Goal: Browse casually: Explore the website without a specific task or goal

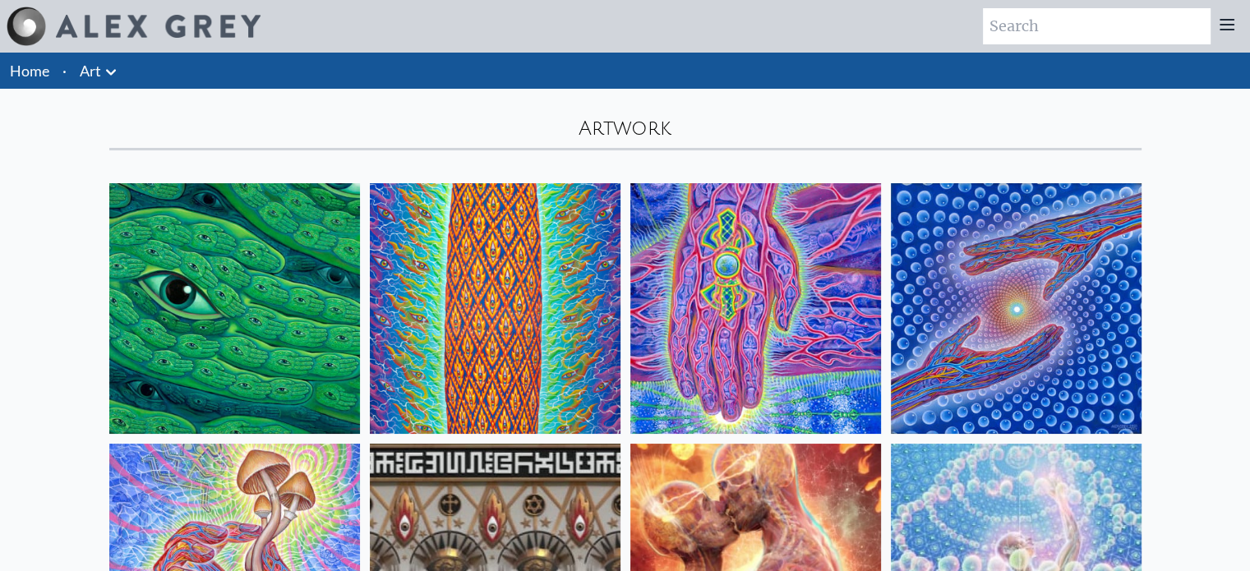
click at [287, 292] on img at bounding box center [234, 308] width 251 height 251
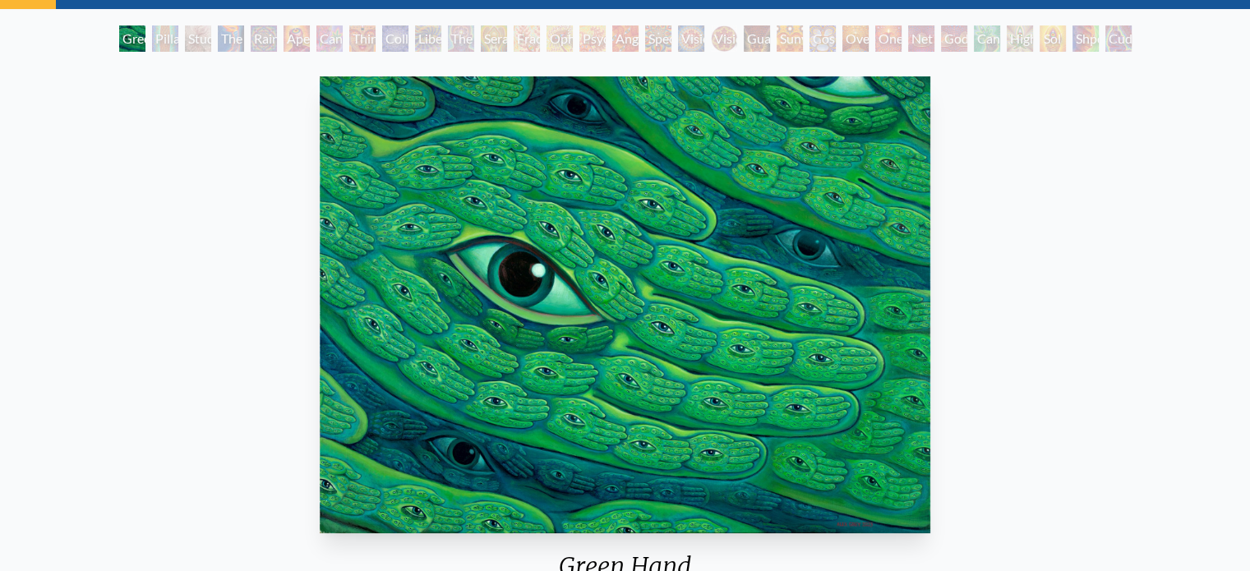
scroll to position [81, 0]
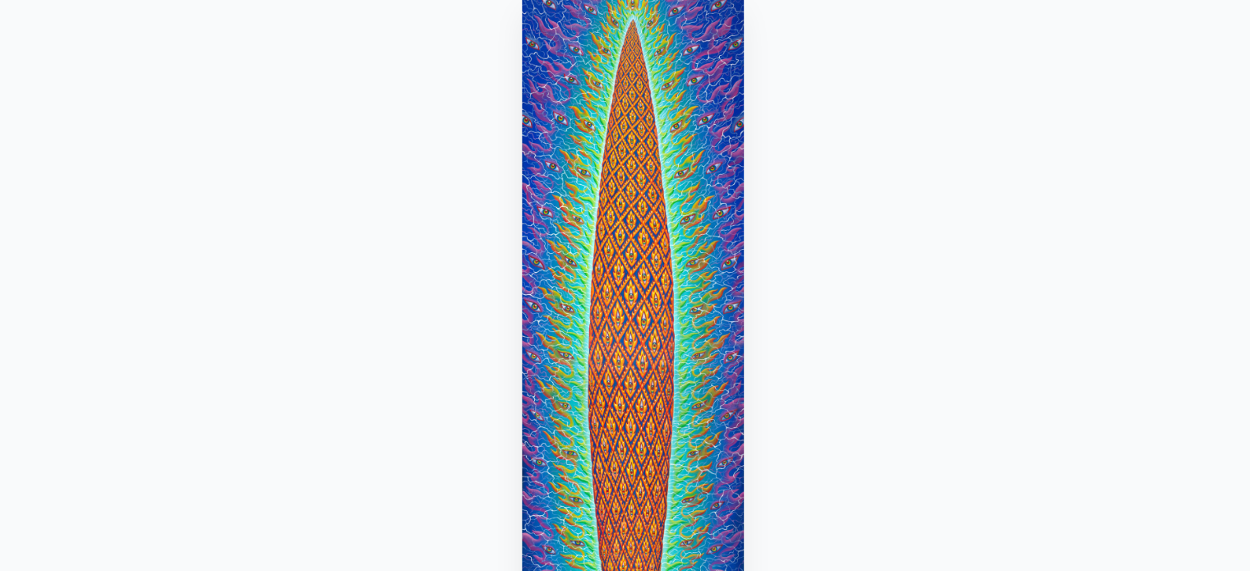
scroll to position [81, 0]
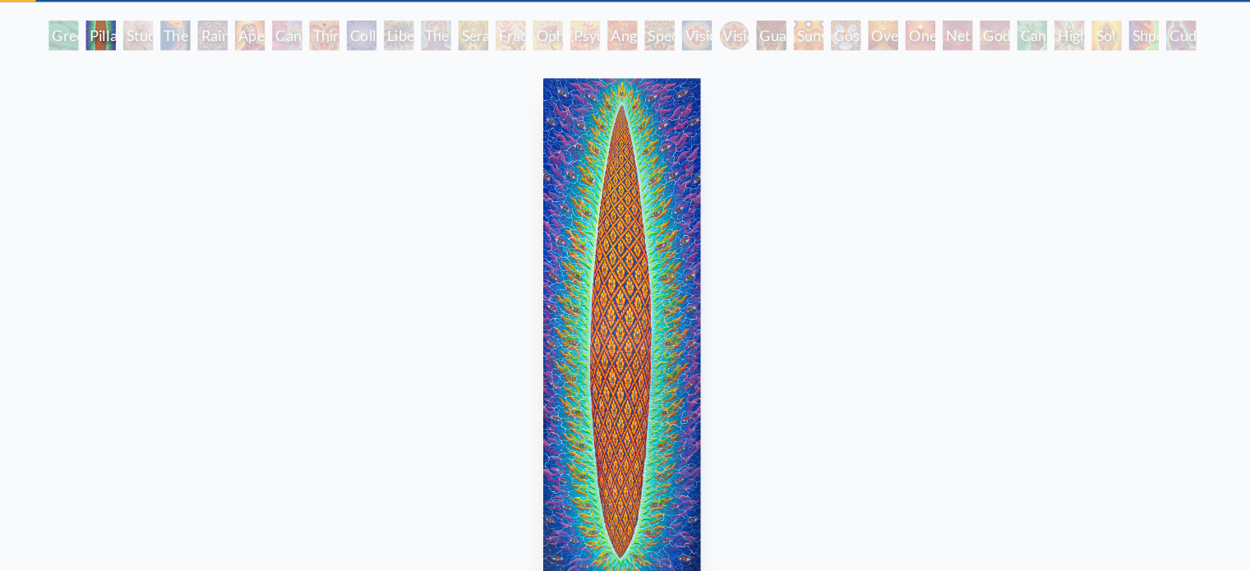
click at [601, 284] on img "2 / 31" at bounding box center [626, 303] width 140 height 457
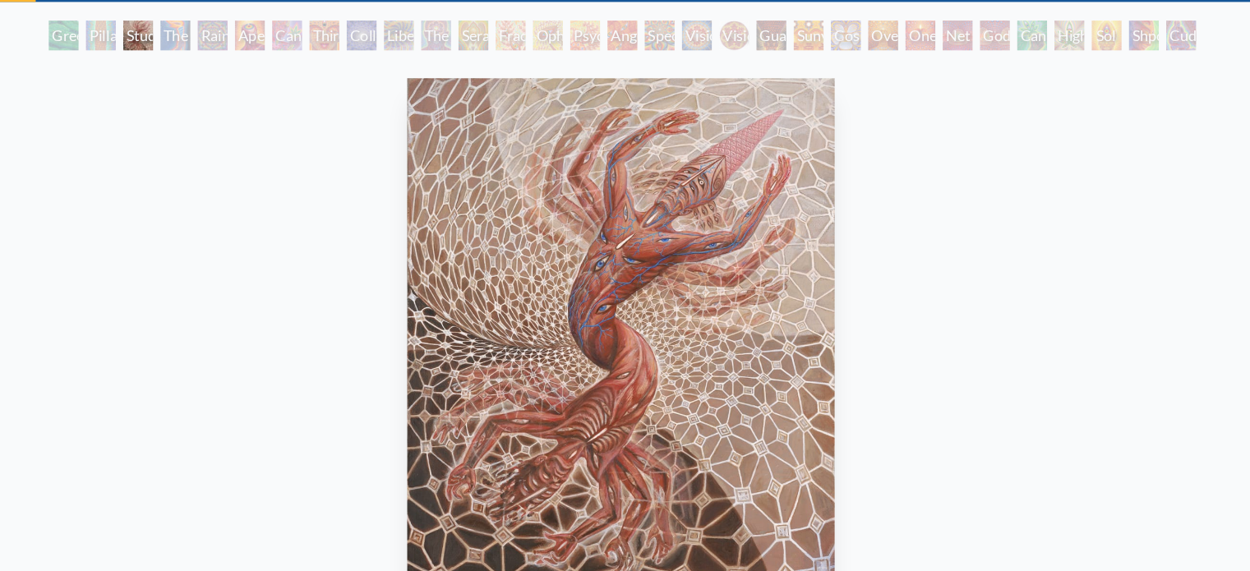
click at [610, 237] on img "3 / 31" at bounding box center [624, 303] width 377 height 457
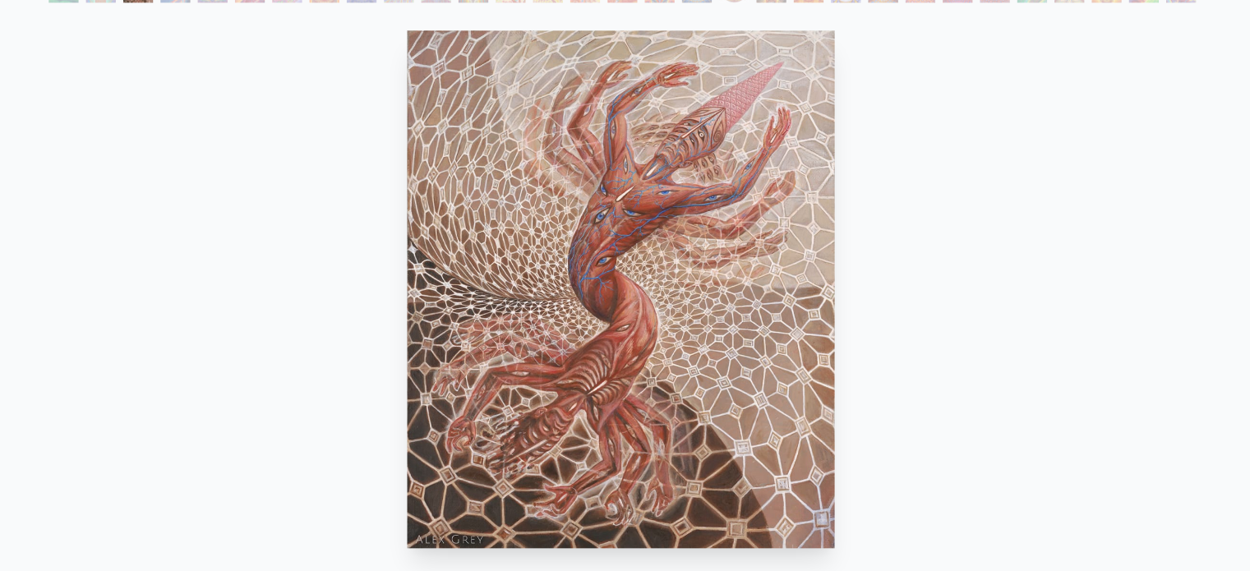
scroll to position [129, 0]
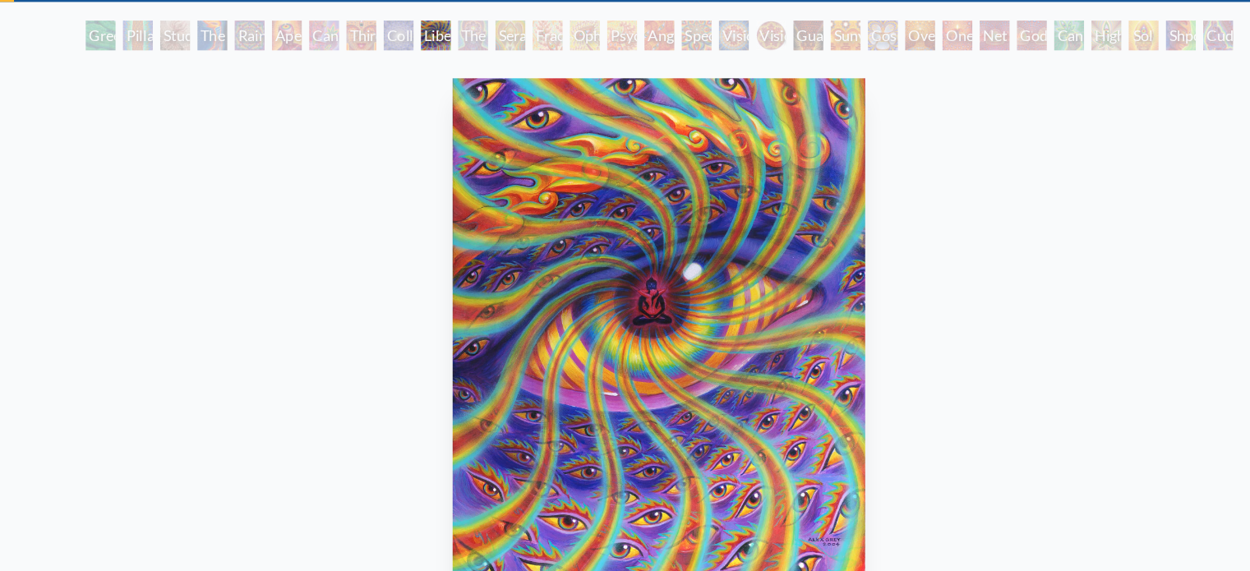
scroll to position [85, 0]
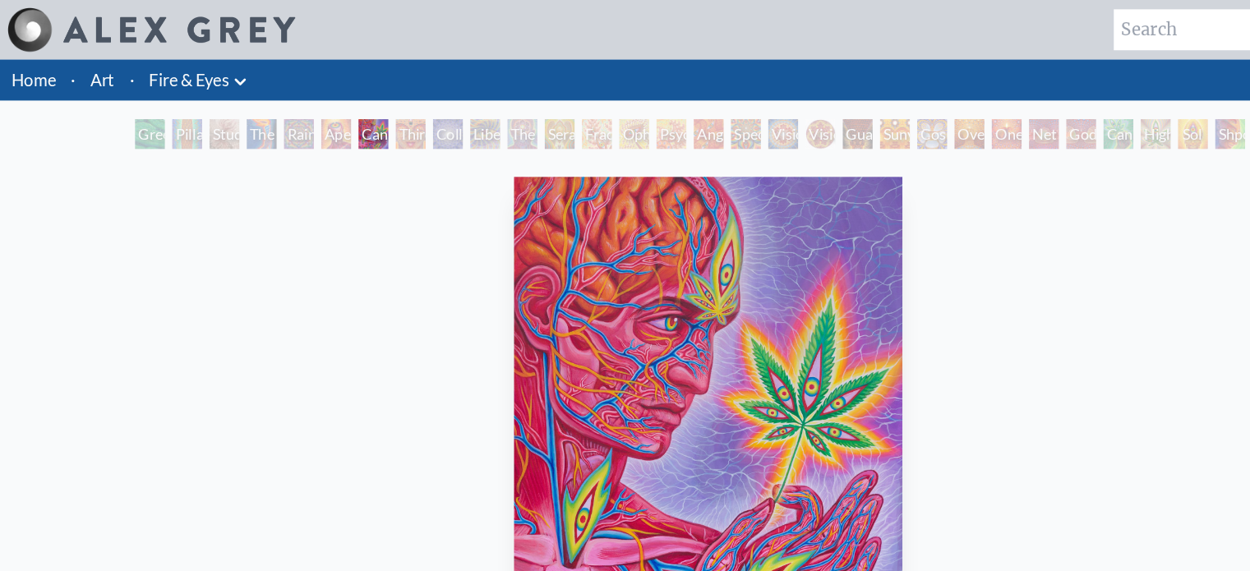
click at [177, 53] on li "Fire & Eyes Anatomical Drawings" at bounding box center [177, 71] width 104 height 36
click at [177, 58] on li "Fire & Eyes Anatomical Drawings" at bounding box center [177, 71] width 104 height 36
click at [177, 64] on link "Fire & Eyes" at bounding box center [167, 70] width 71 height 23
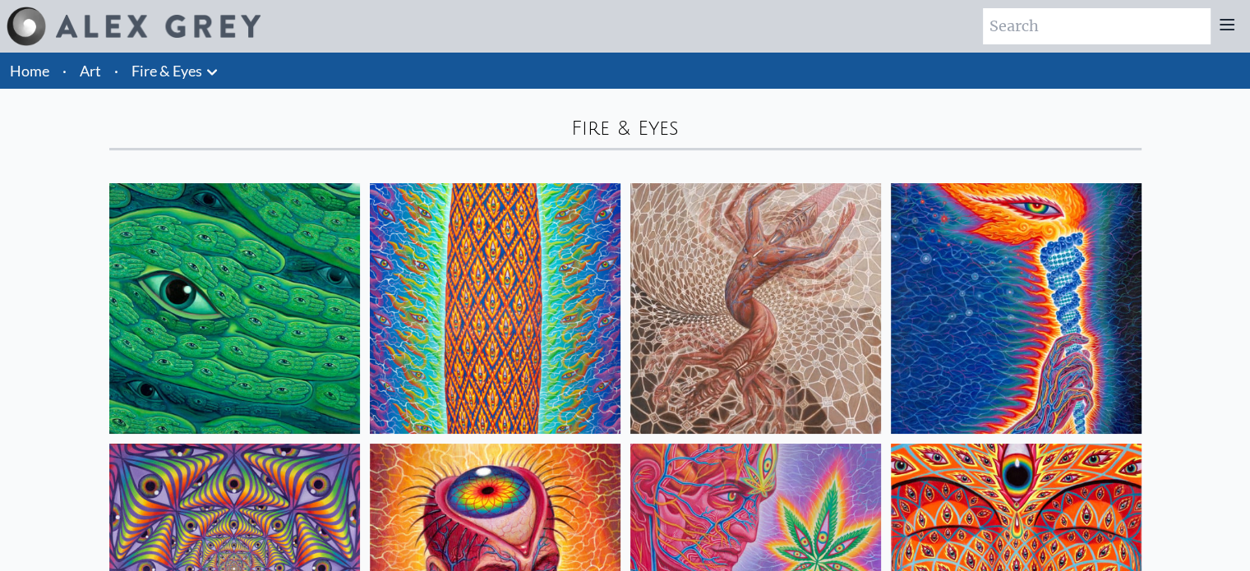
click at [212, 61] on button at bounding box center [212, 70] width 20 height 23
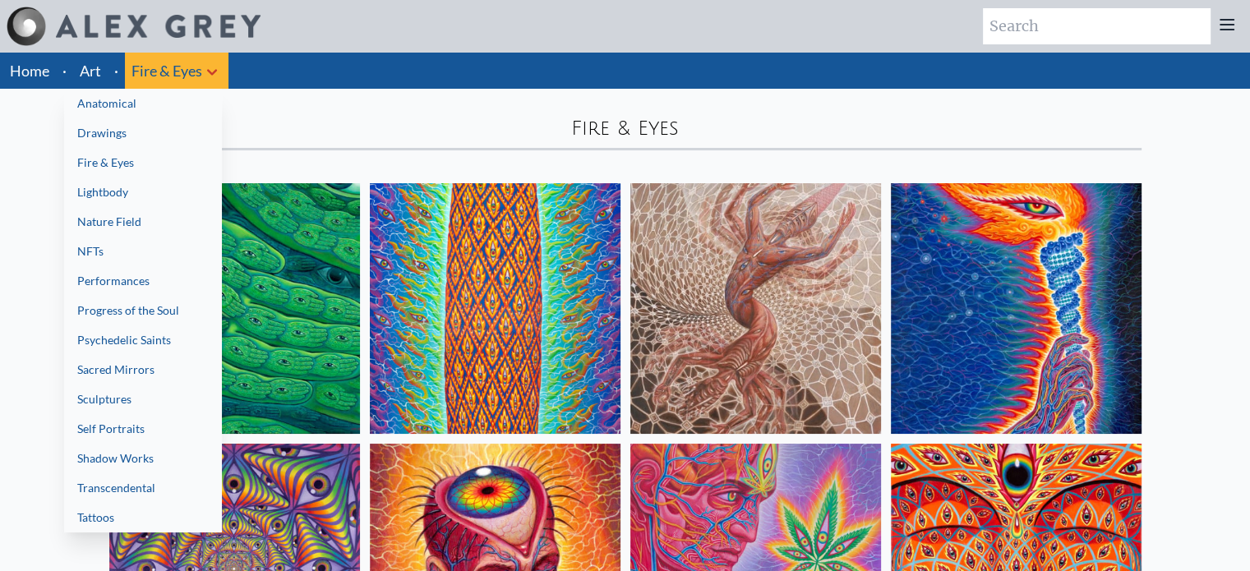
click at [178, 342] on link "Psychedelic Saints" at bounding box center [143, 341] width 158 height 30
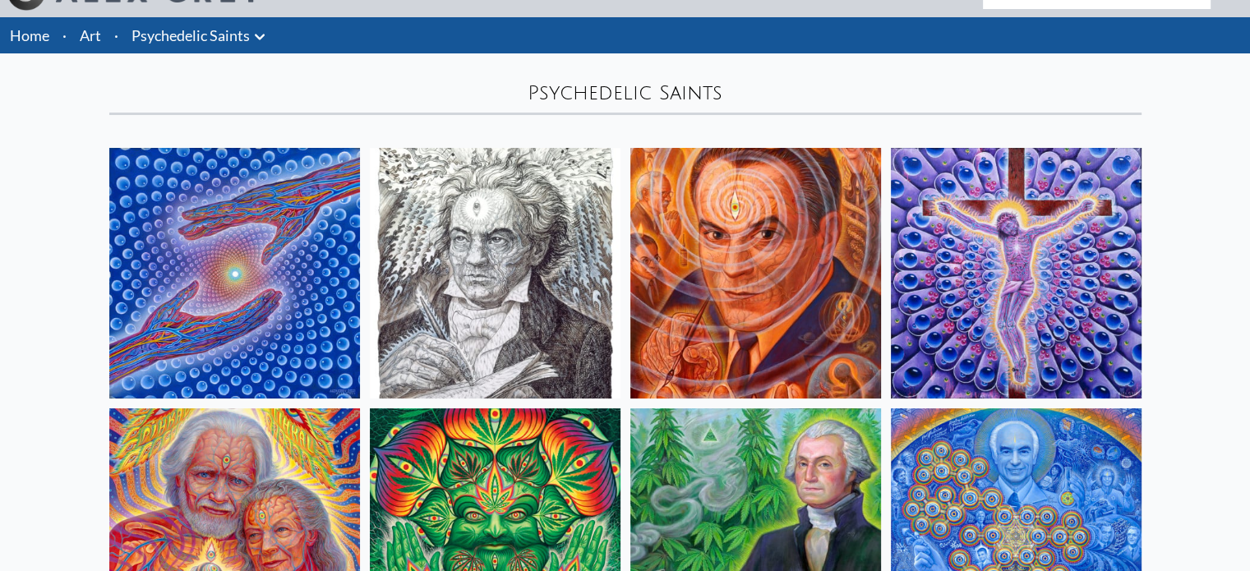
scroll to position [35, 0]
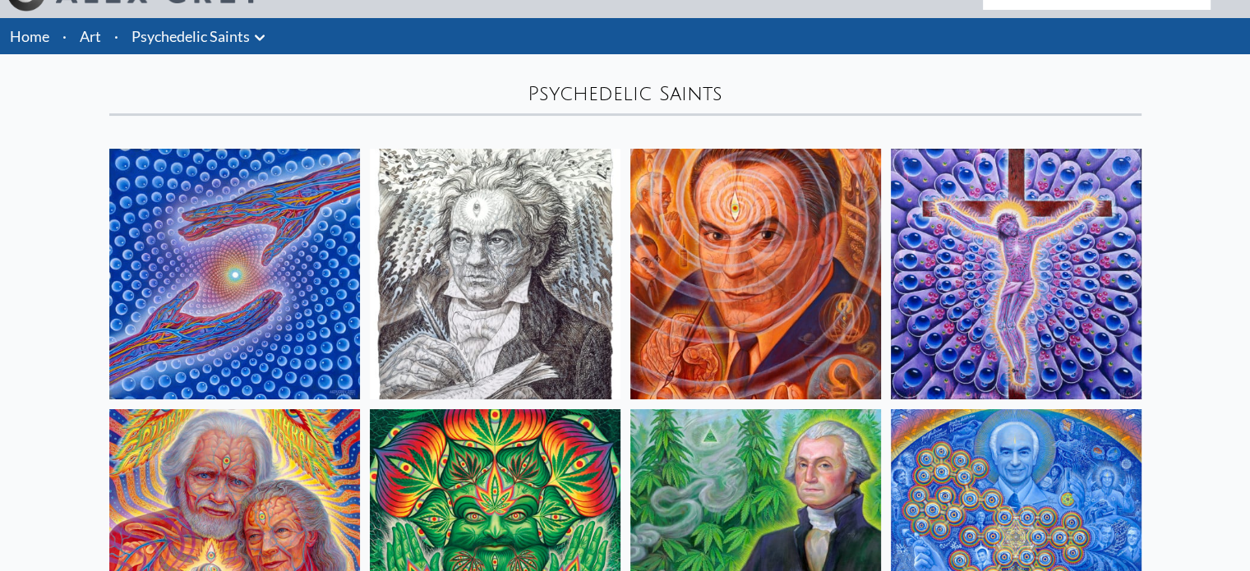
click at [1039, 287] on img at bounding box center [1016, 274] width 251 height 251
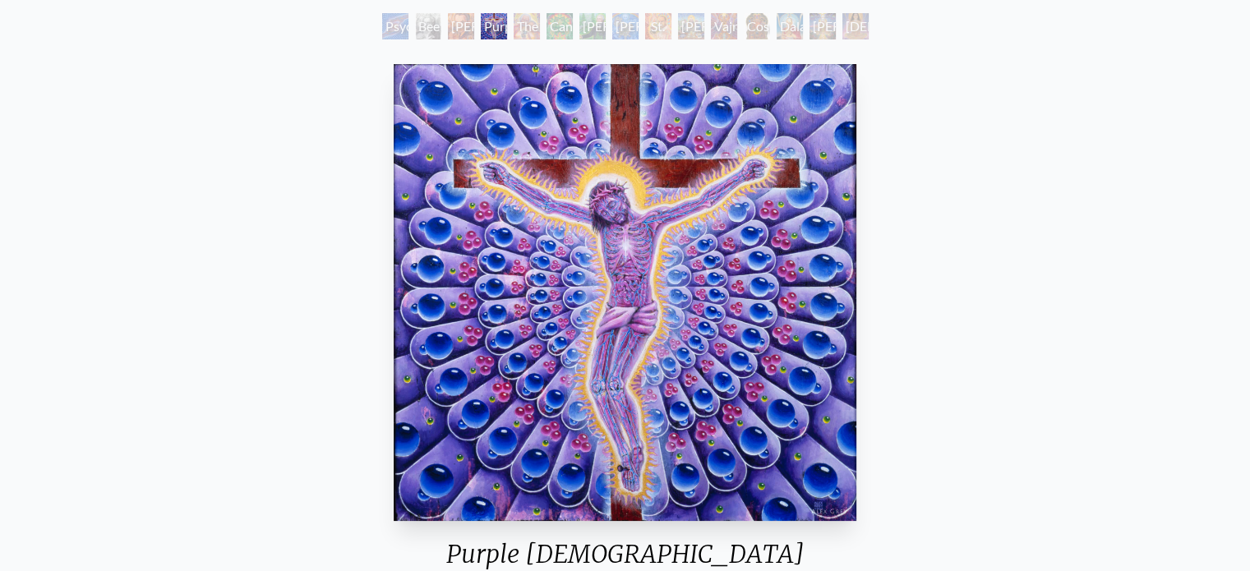
scroll to position [87, 0]
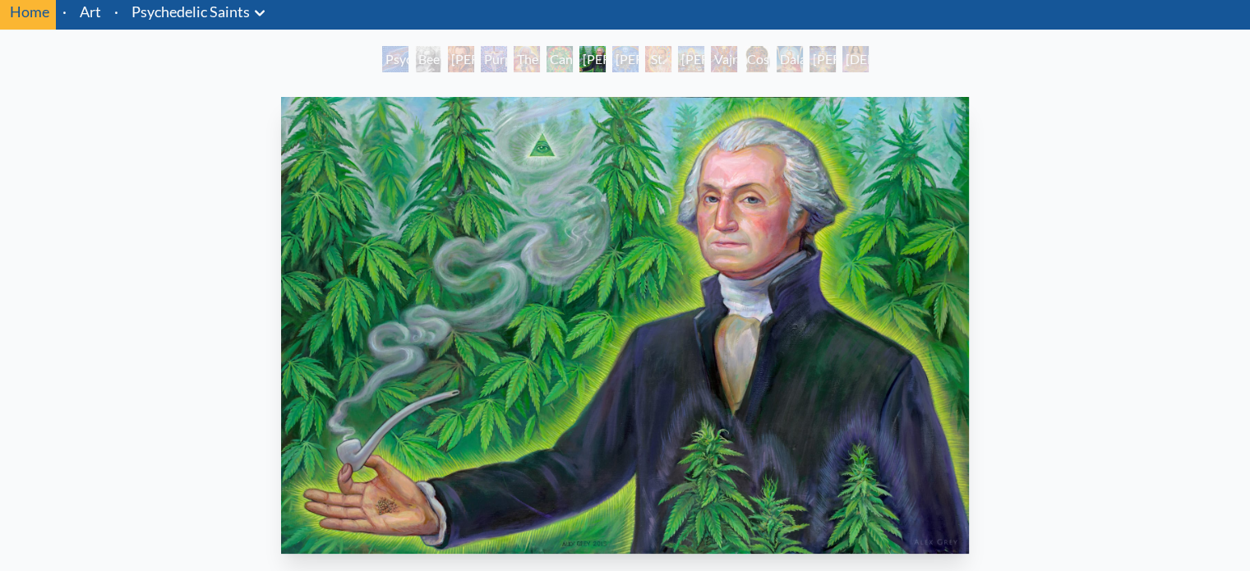
scroll to position [58, 0]
